Goal: Task Accomplishment & Management: Complete application form

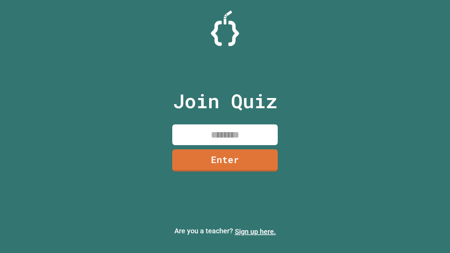
click at [255, 231] on link "Sign up here." at bounding box center [255, 231] width 41 height 8
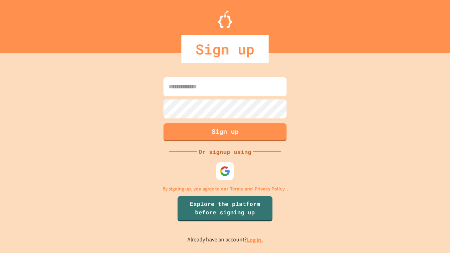
click at [255, 240] on link "Log in." at bounding box center [255, 239] width 16 height 7
